Goal: Use online tool/utility: Utilize a website feature to perform a specific function

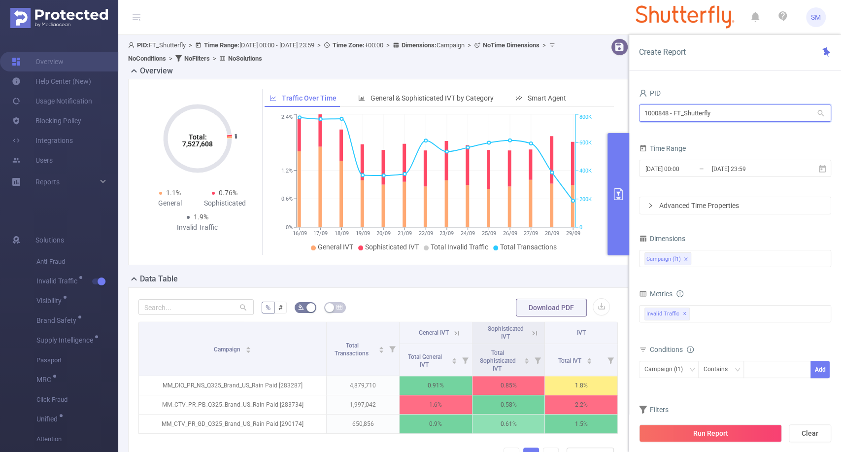
drag, startPoint x: 741, startPoint y: 110, endPoint x: 612, endPoint y: 105, distance: 129.2
click at [612, 105] on section "PID: FT_Shutterfly > Time Range: [DATE] 00:00 - [DATE] 23:59 > Time Zone: +00:0…" at bounding box center [479, 277] width 723 height 486
type input "re"
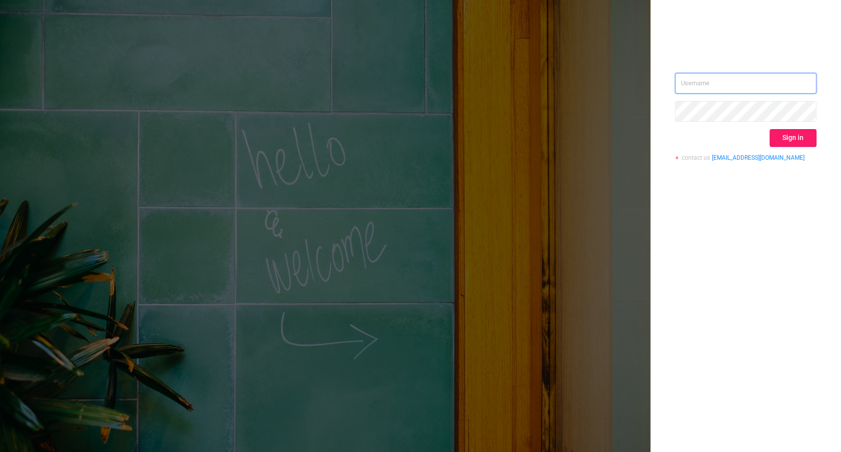
type input "steve@protected.media"
click at [781, 140] on button "Sign in" at bounding box center [793, 138] width 47 height 18
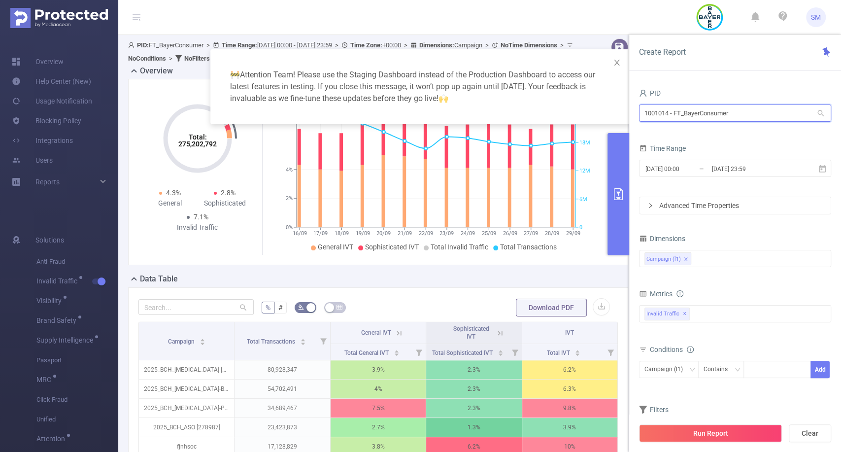
drag, startPoint x: 753, startPoint y: 119, endPoint x: 634, endPoint y: 123, distance: 119.3
click at [634, 123] on div "PID 1001014 - FT_BayerConsumer 1001014 - FT_BayerConsumer Time Range 2025-09-16…" at bounding box center [735, 272] width 212 height 393
click at [772, 110] on input "1001014 - FT_BayerConsumer" at bounding box center [735, 112] width 192 height 17
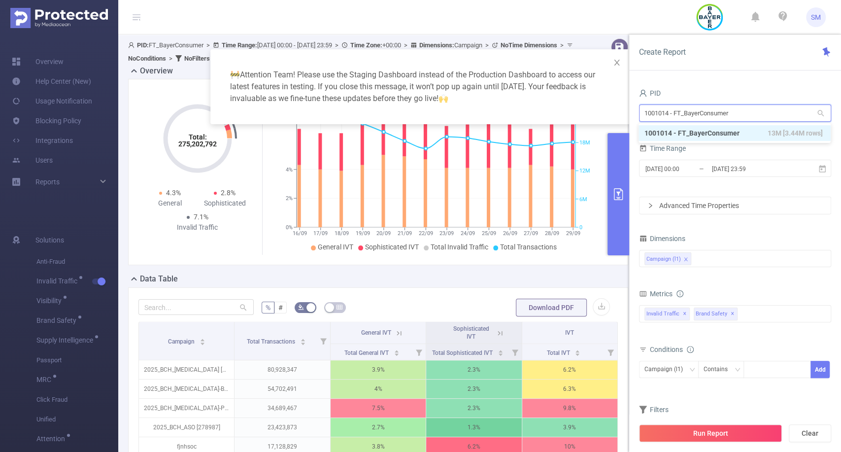
drag, startPoint x: 769, startPoint y: 111, endPoint x: 626, endPoint y: 106, distance: 142.5
click at [626, 106] on body "SM Overview Help Center (New) Usage Notification Blocking Policy Integrations U…" at bounding box center [420, 226] width 841 height 452
type input "revcont"
click at [652, 119] on input "revcont" at bounding box center [735, 112] width 192 height 17
click at [655, 133] on li "1000177 - RevContent 7.1M [794K rows]" at bounding box center [735, 133] width 192 height 16
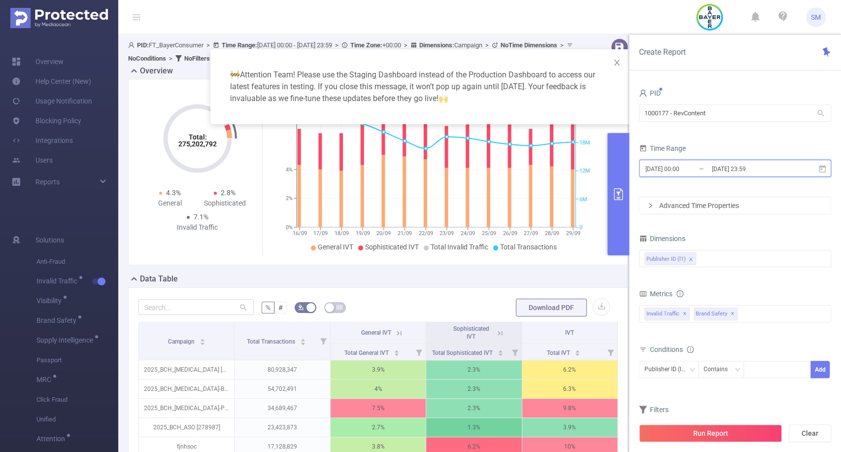
click at [822, 168] on icon at bounding box center [822, 169] width 9 height 9
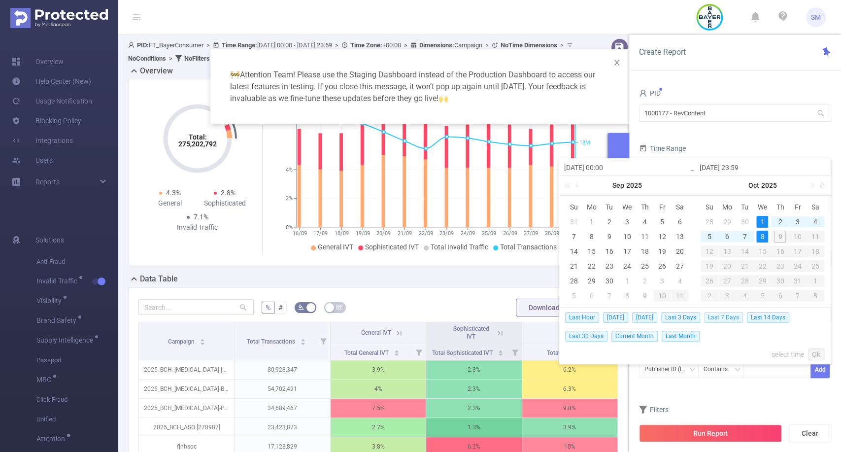
click at [727, 316] on span "Last 7 Days" at bounding box center [723, 317] width 39 height 11
type input "2025-10-02 00:00"
type input "2025-10-08 23:59"
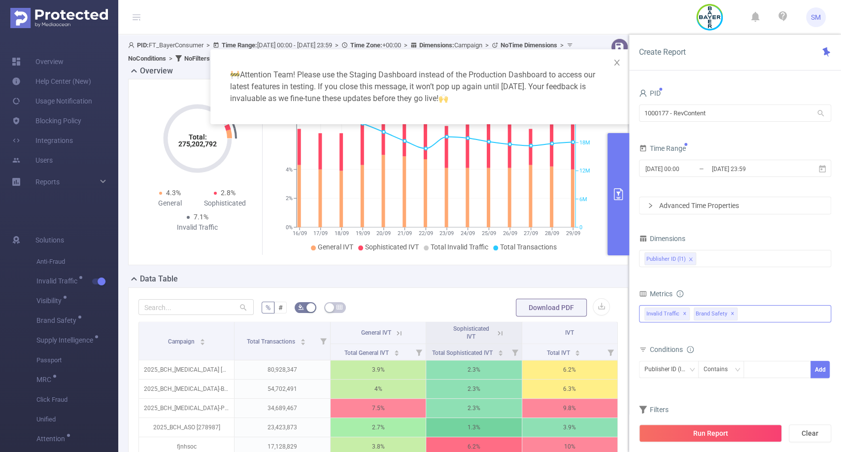
click at [762, 311] on div "Invalid Traffic ✕ Brand Safety ✕" at bounding box center [735, 313] width 192 height 17
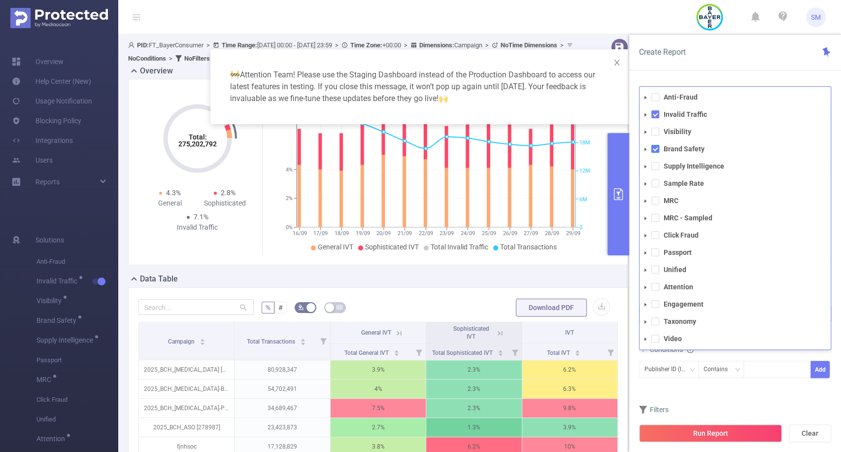
click at [653, 150] on span at bounding box center [655, 149] width 8 height 8
click at [714, 72] on div "Create Report PID 1000177 - RevContent 1000177 - RevContent Time Range 2025-10-…" at bounding box center [735, 242] width 212 height 417
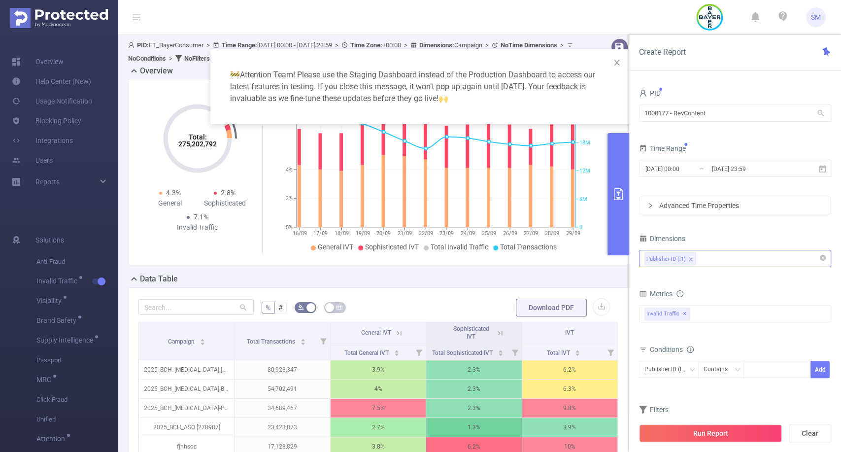
click at [705, 256] on div "Publisher ID (l1)" at bounding box center [735, 258] width 181 height 16
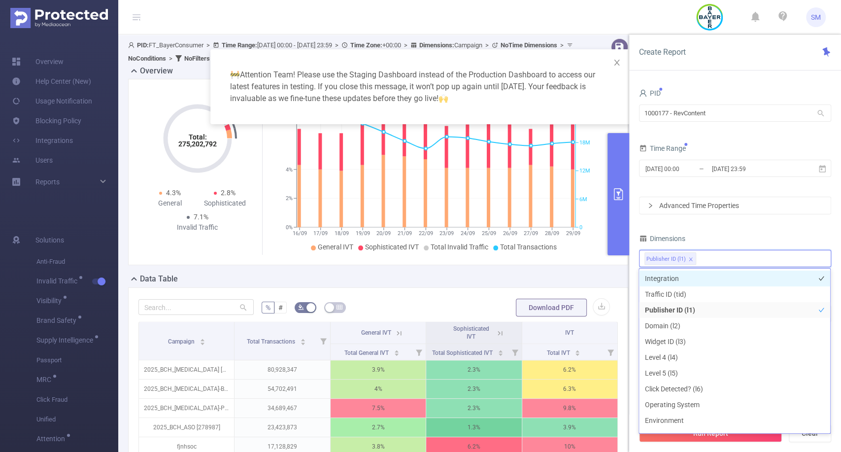
click at [692, 275] on li "Integration" at bounding box center [734, 279] width 191 height 16
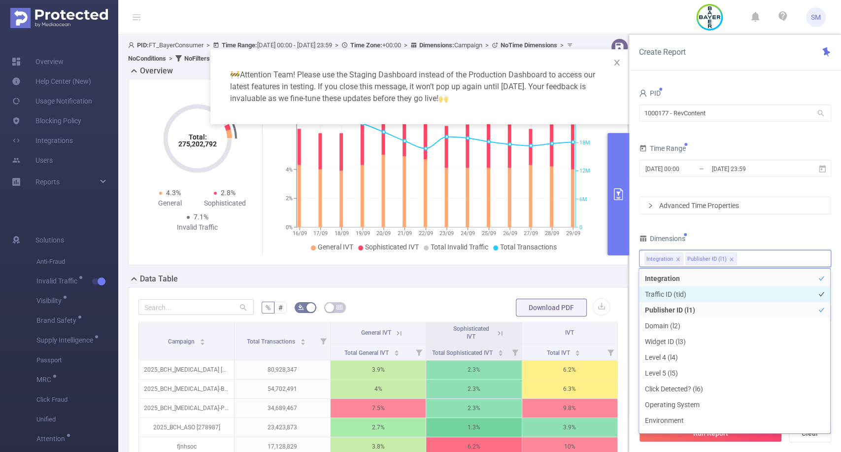
click at [691, 294] on li "Traffic ID (tid)" at bounding box center [734, 294] width 191 height 16
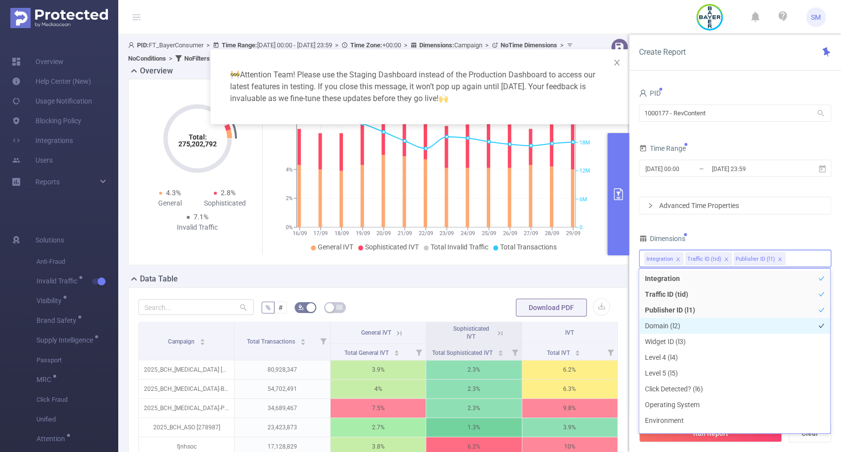
click at [686, 327] on li "Domain (l2)" at bounding box center [734, 326] width 191 height 16
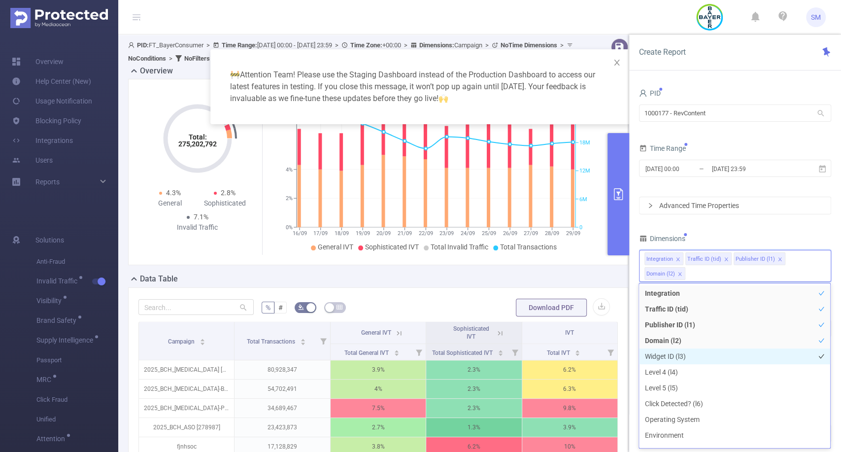
drag, startPoint x: 686, startPoint y: 356, endPoint x: 711, endPoint y: 354, distance: 24.7
click at [711, 354] on li "Widget ID (l3)" at bounding box center [734, 356] width 191 height 16
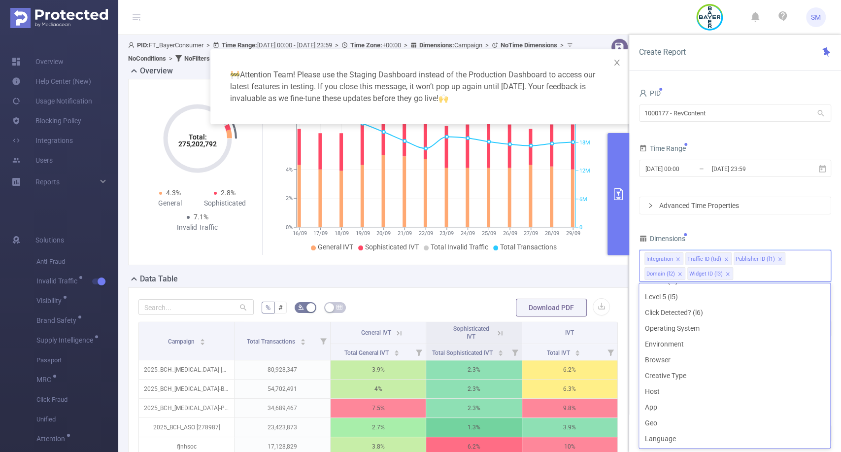
scroll to position [92, 0]
click at [690, 391] on li "Host" at bounding box center [734, 391] width 191 height 16
click at [749, 224] on div "PID 1000177 - RevContent 1000177 - RevContent Time Range 2025-10-02 00:00 _ 202…" at bounding box center [735, 275] width 192 height 379
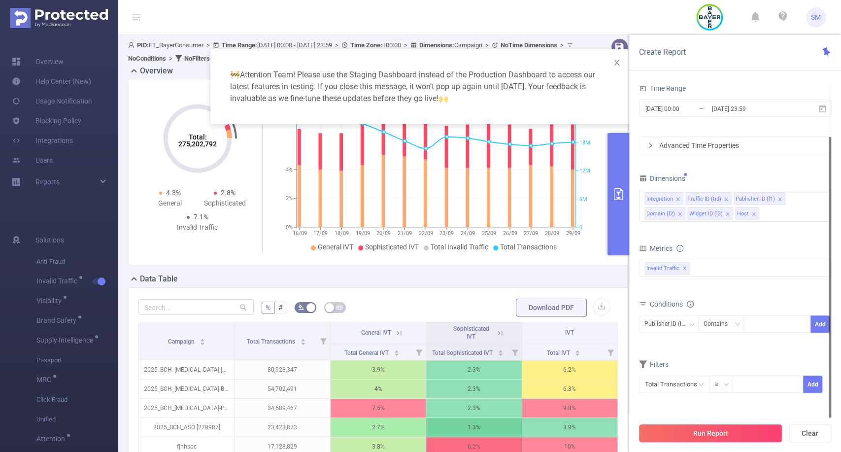
click at [714, 431] on button "Run Report" at bounding box center [710, 433] width 143 height 18
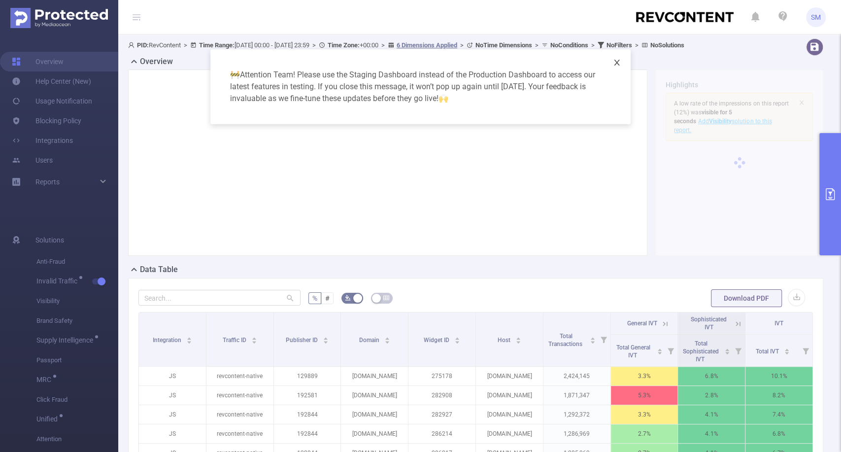
click at [616, 63] on icon "icon: close" at bounding box center [617, 63] width 8 height 8
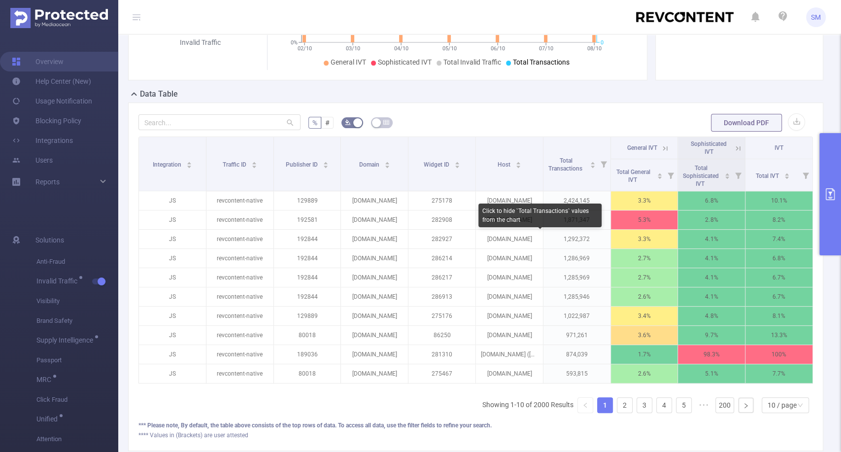
scroll to position [175, 0]
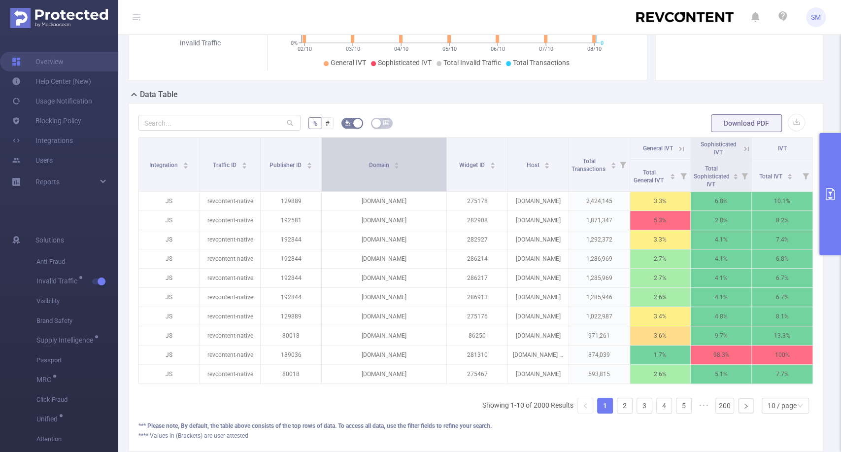
drag, startPoint x: 404, startPoint y: 150, endPoint x: 432, endPoint y: 147, distance: 28.3
click at [432, 147] on th "Domain" at bounding box center [384, 164] width 125 height 54
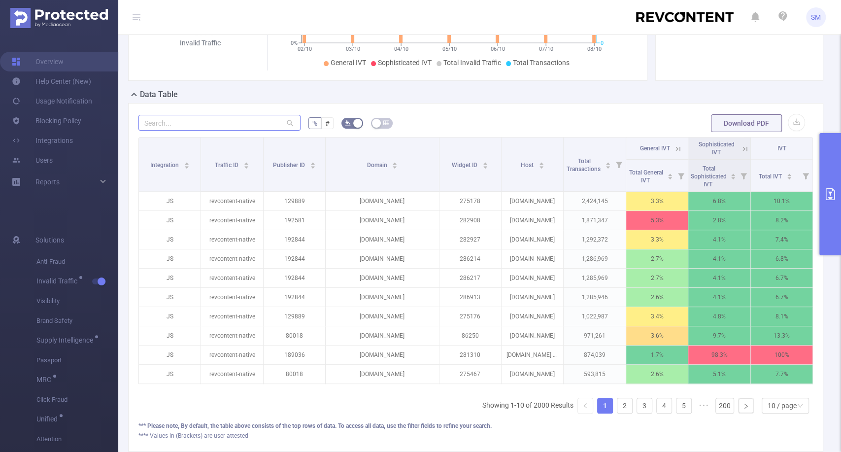
drag, startPoint x: 261, startPoint y: 148, endPoint x: 261, endPoint y: 118, distance: 30.1
click at [261, 118] on div "% # Download PDF Integration Traffic ID Publisher ID Domain Widget ID Host Tota…" at bounding box center [475, 276] width 675 height 327
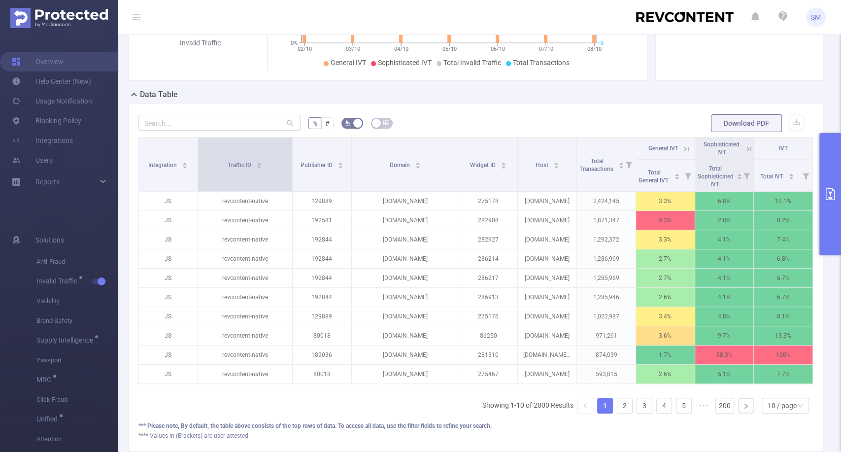
drag, startPoint x: 260, startPoint y: 146, endPoint x: 289, endPoint y: 148, distance: 29.6
click at [290, 148] on span at bounding box center [292, 164] width 5 height 54
click at [253, 119] on input "text" at bounding box center [219, 123] width 162 height 16
